Goal: Task Accomplishment & Management: Complete application form

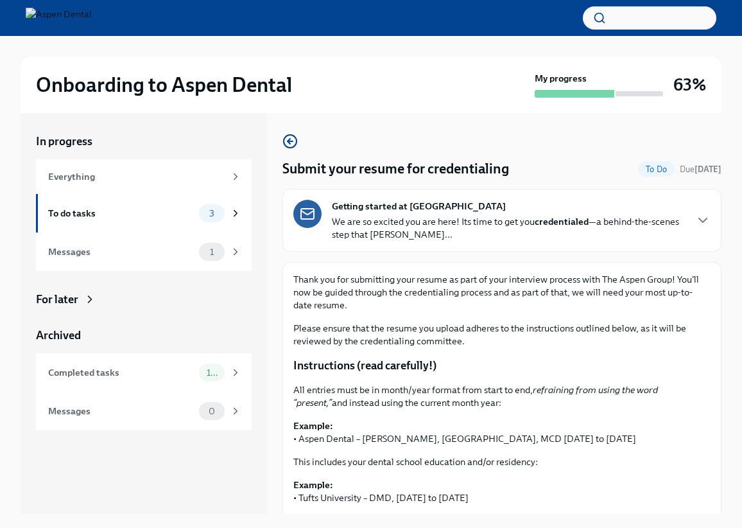
scroll to position [257, 0]
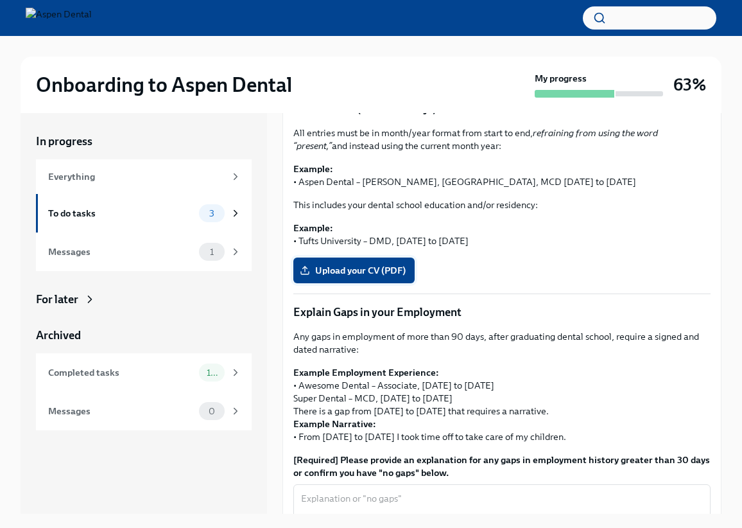
click at [406, 275] on span "Upload your CV (PDF)" at bounding box center [353, 270] width 103 height 13
click at [0, 0] on input "Upload your CV (PDF)" at bounding box center [0, 0] width 0 height 0
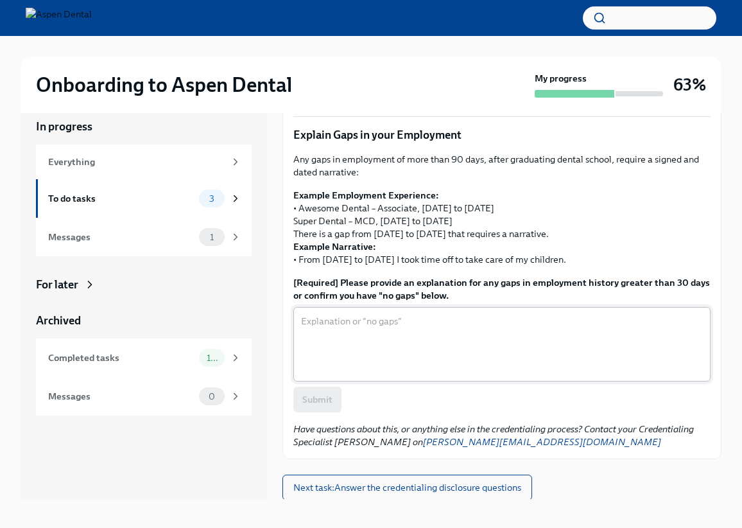
scroll to position [22, 0]
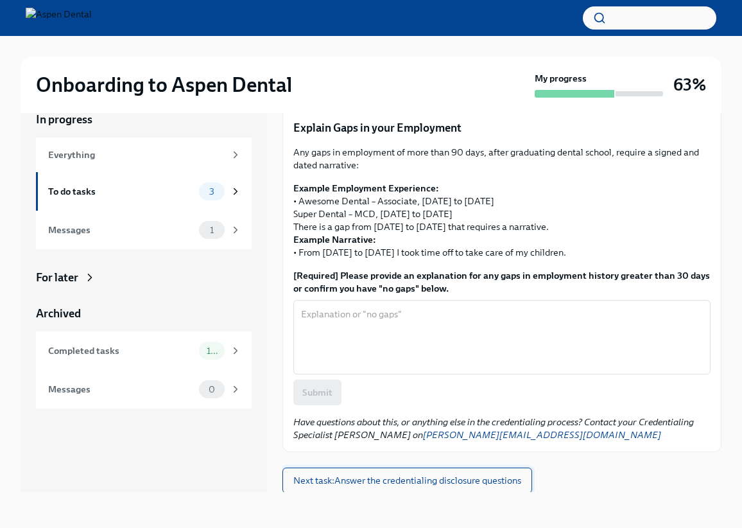
click at [392, 480] on span "Next task : Answer the credentialing disclosure questions" at bounding box center [407, 480] width 228 height 13
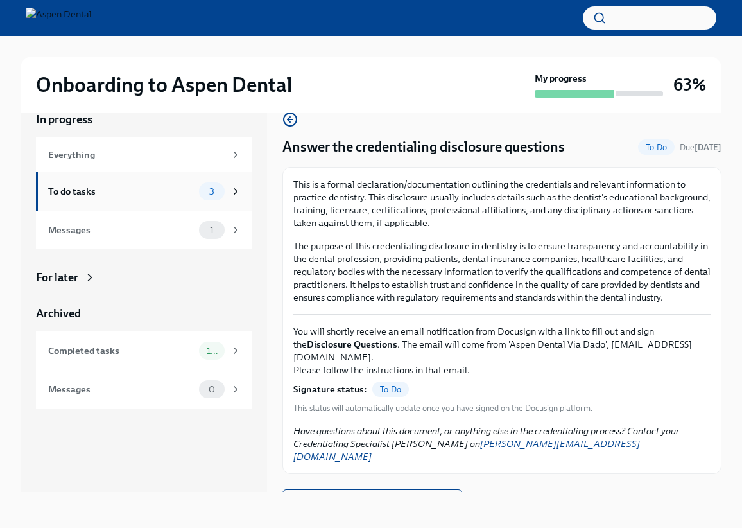
click at [134, 197] on div "To do tasks" at bounding box center [121, 191] width 146 height 14
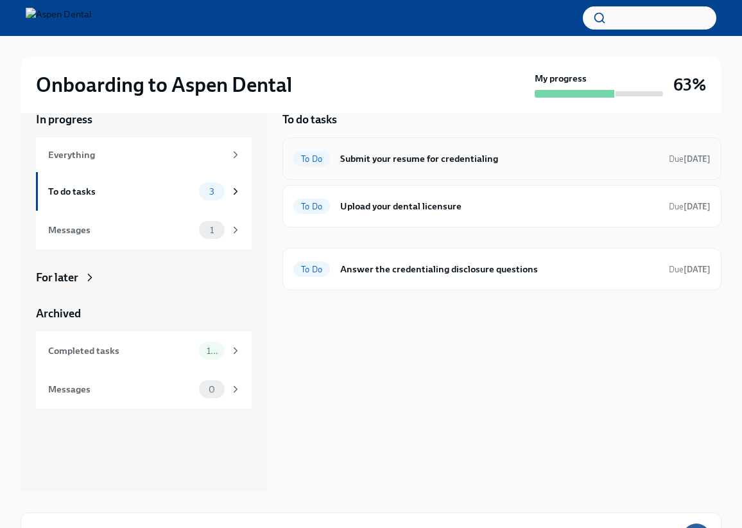
click at [452, 165] on h6 "Submit your resume for credentialing" at bounding box center [499, 159] width 319 height 14
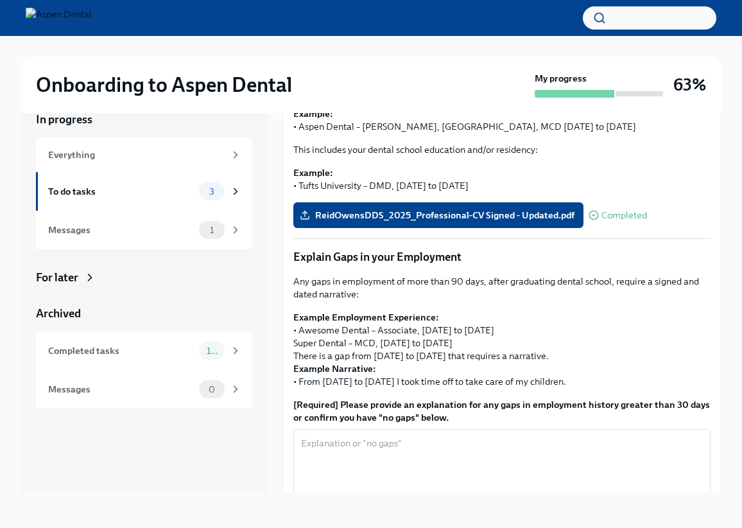
scroll to position [419, 0]
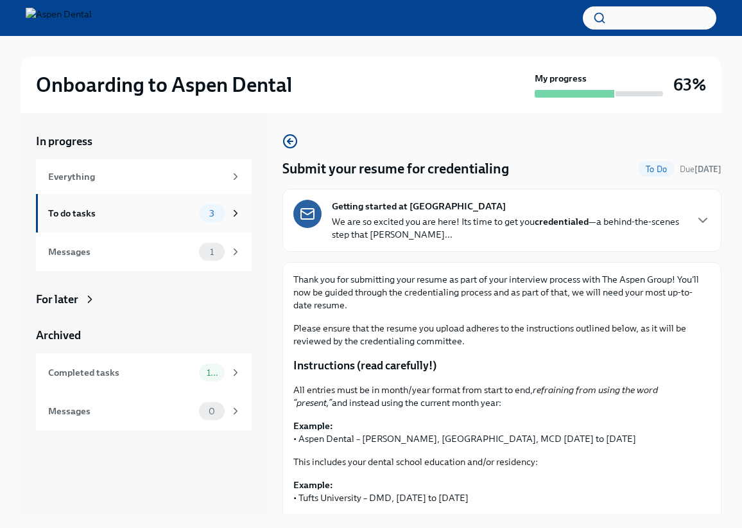
click at [137, 217] on div "To do tasks" at bounding box center [121, 213] width 146 height 14
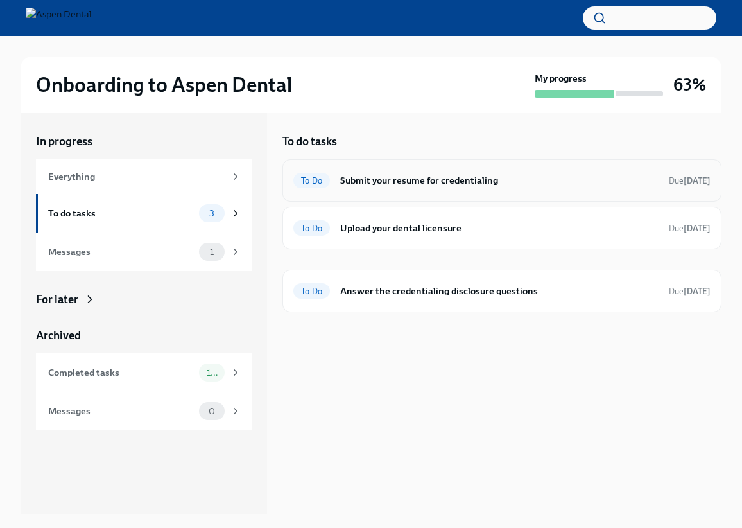
click at [401, 186] on h6 "Submit your resume for credentialing" at bounding box center [499, 180] width 319 height 14
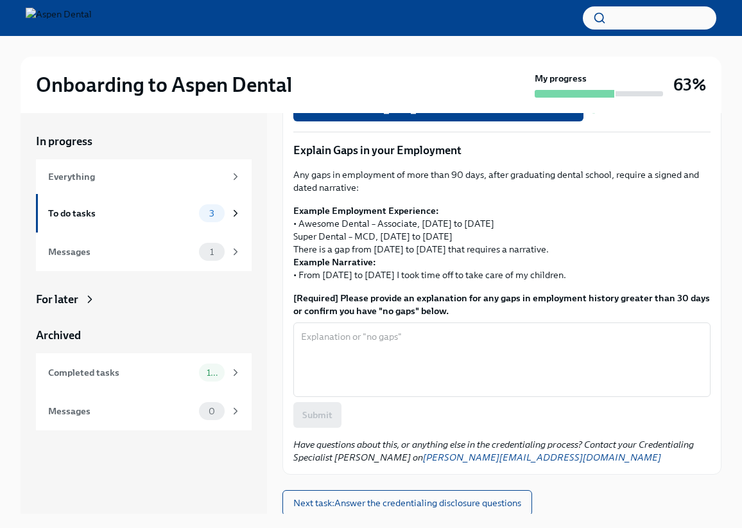
scroll to position [419, 0]
click at [484, 342] on textarea "[Required] Please provide an explanation for any gaps in employment history gre…" at bounding box center [502, 359] width 402 height 62
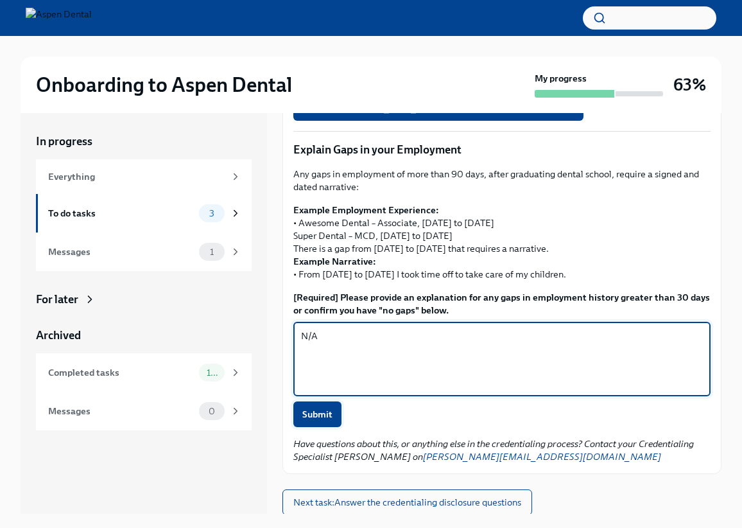
type textarea "N/A"
click at [331, 408] on span "Submit" at bounding box center [317, 414] width 30 height 13
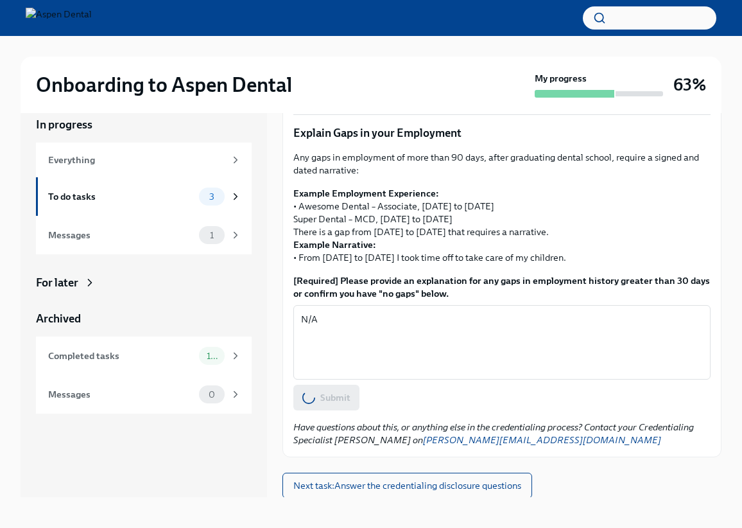
scroll to position [22, 0]
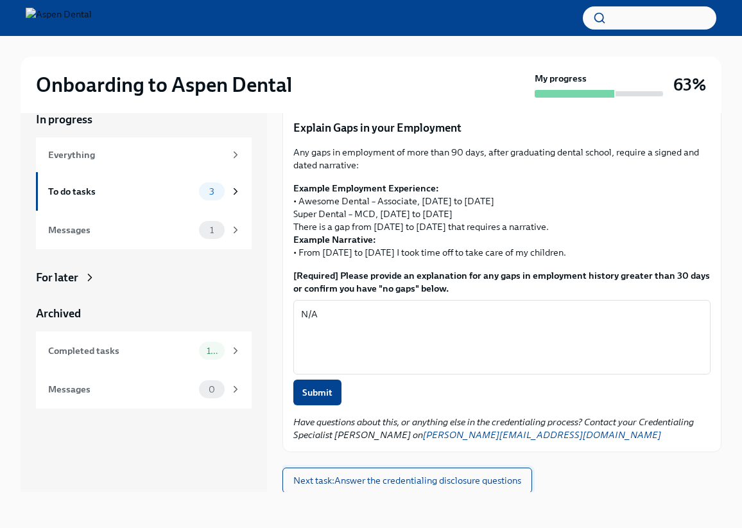
click at [443, 484] on span "Next task : Answer the credentialing disclosure questions" at bounding box center [407, 480] width 228 height 13
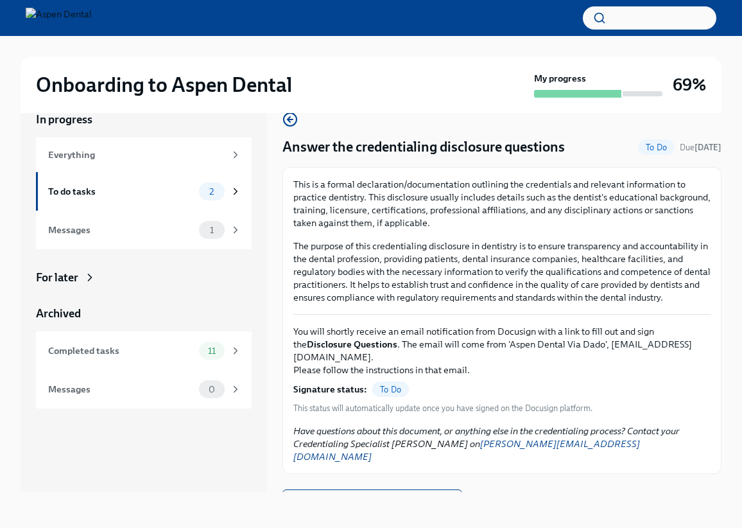
click at [396, 385] on span "To Do" at bounding box center [390, 390] width 37 height 10
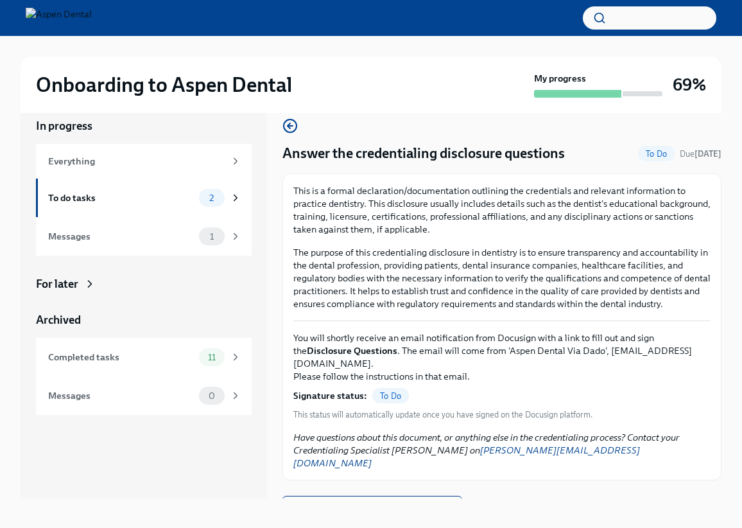
scroll to position [22, 0]
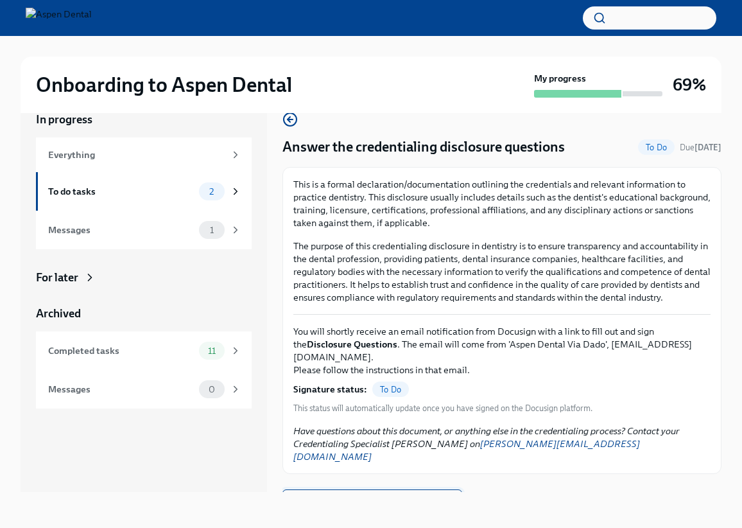
click at [416, 496] on span "Next task : Upload your dental licensure" at bounding box center [372, 502] width 158 height 13
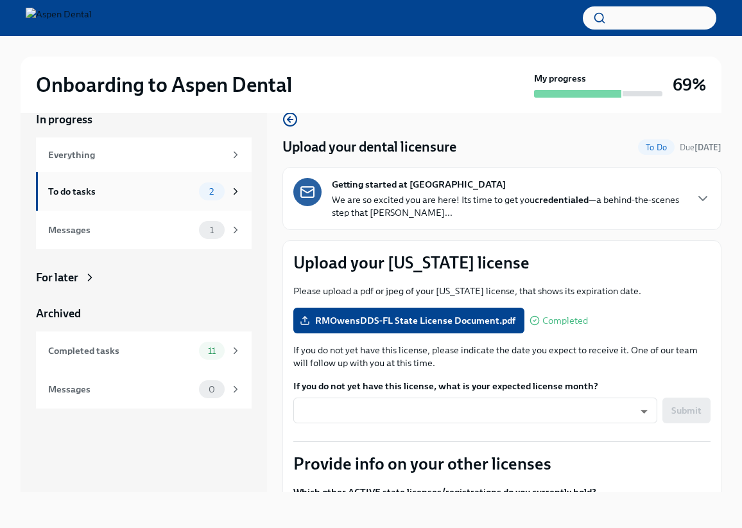
click at [138, 184] on div "To do tasks" at bounding box center [121, 191] width 146 height 14
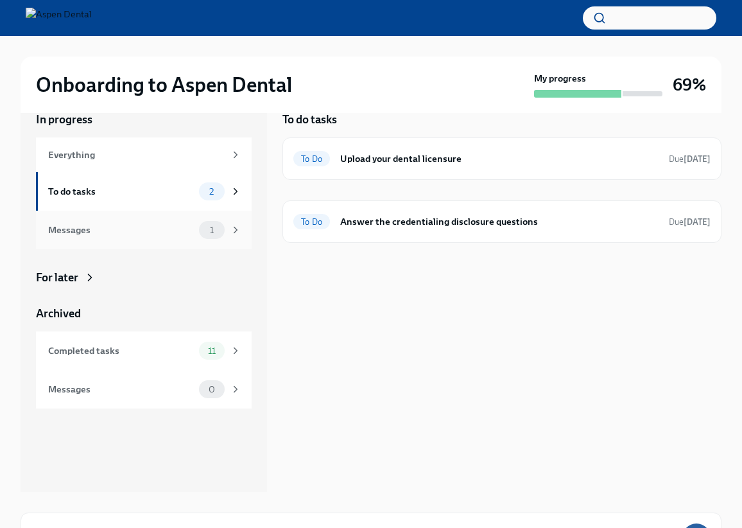
click at [175, 241] on div "Messages 1" at bounding box center [144, 230] width 216 height 39
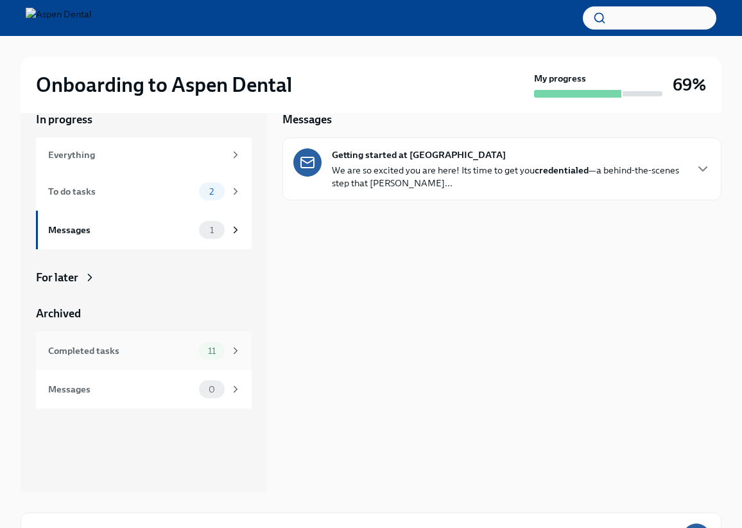
click at [137, 354] on div "Completed tasks" at bounding box center [121, 351] width 146 height 14
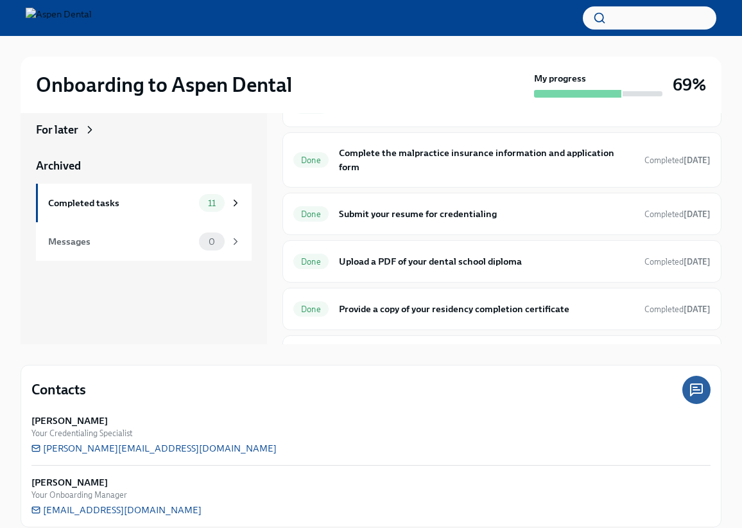
scroll to position [184, 0]
